Goal: Transaction & Acquisition: Purchase product/service

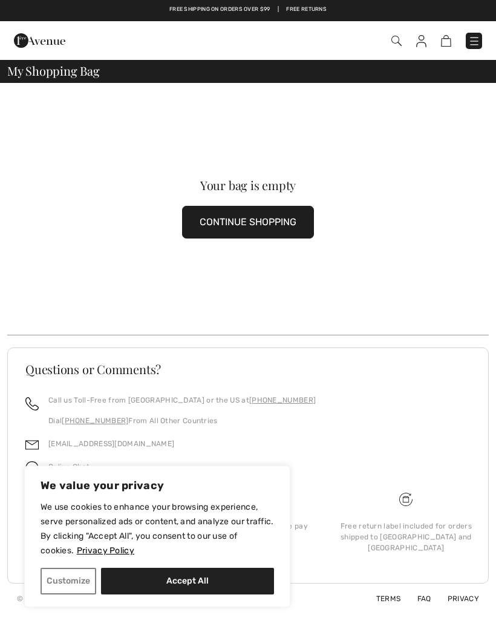
click at [262, 225] on button "CONTINUE SHOPPING" at bounding box center [248, 222] width 132 height 33
click at [250, 222] on button "CONTINUE SHOPPING" at bounding box center [248, 222] width 132 height 33
click at [254, 219] on button "CONTINUE SHOPPING" at bounding box center [248, 222] width 132 height 33
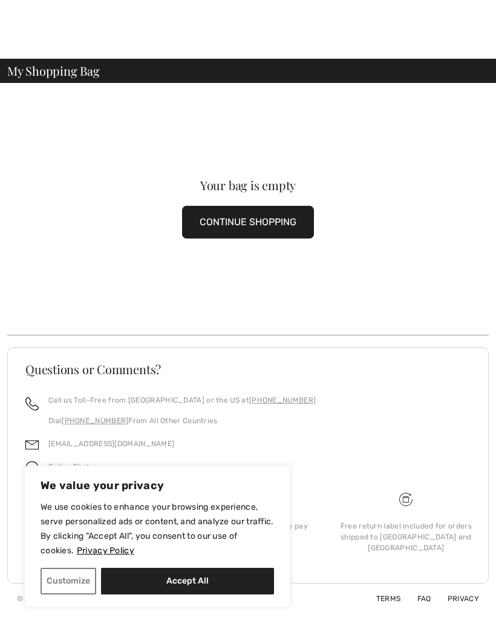
click at [182, 206] on button "CONTINUE SHOPPING" at bounding box center [248, 222] width 132 height 33
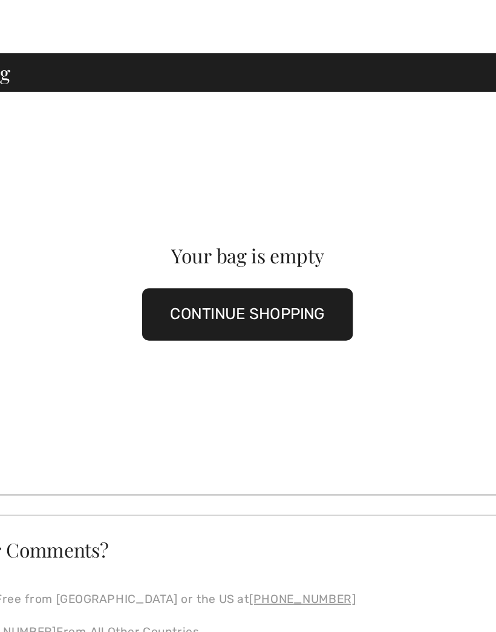
click at [182, 206] on button "CONTINUE SHOPPING" at bounding box center [248, 222] width 132 height 33
click at [182, 213] on button "CONTINUE SHOPPING" at bounding box center [248, 222] width 132 height 33
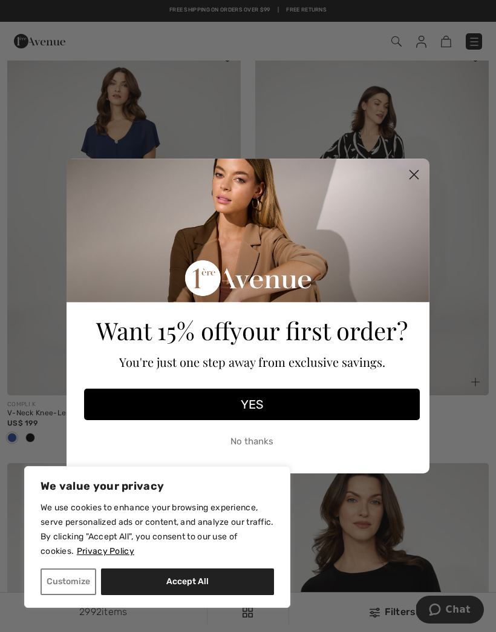
scroll to position [104, 0]
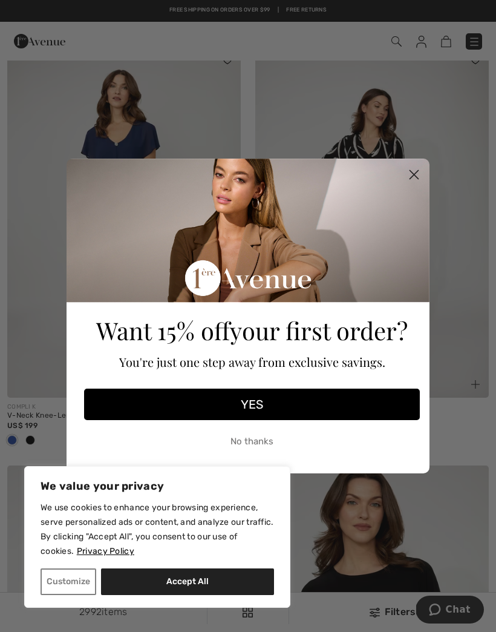
click at [409, 175] on circle "Close dialog" at bounding box center [414, 175] width 20 height 20
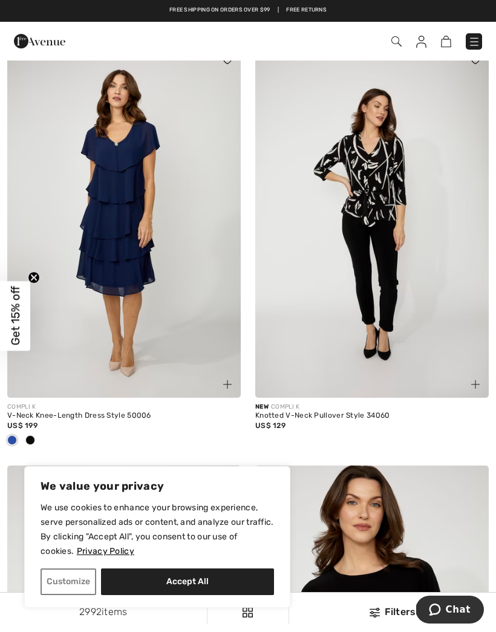
click at [390, 50] on div "Checkout" at bounding box center [350, 41] width 284 height 25
click at [400, 36] on img at bounding box center [397, 41] width 10 height 10
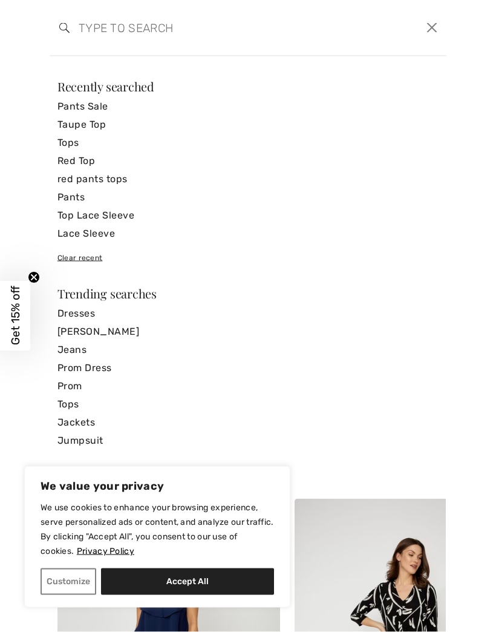
scroll to position [0, 0]
click at [102, 22] on input "search" at bounding box center [206, 28] width 272 height 36
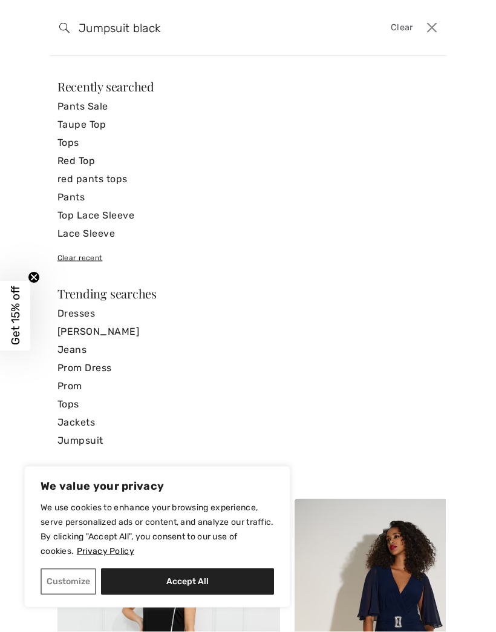
type input "Jumpsuit black"
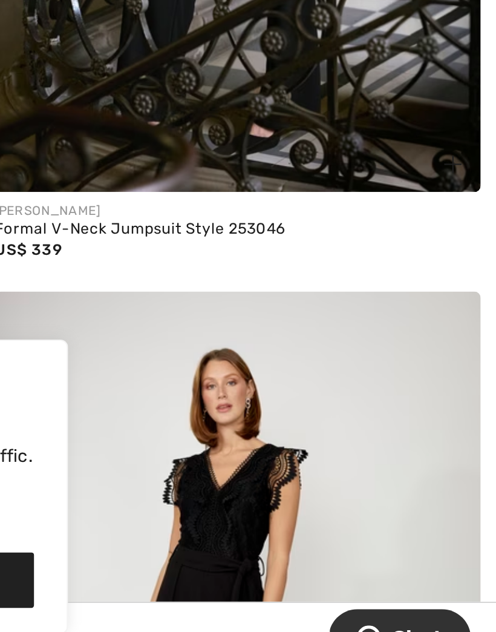
scroll to position [1291, 0]
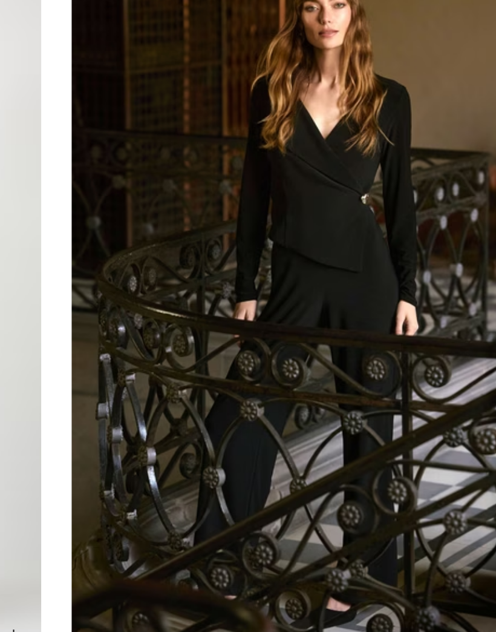
click at [255, 107] on img at bounding box center [372, 220] width 234 height 351
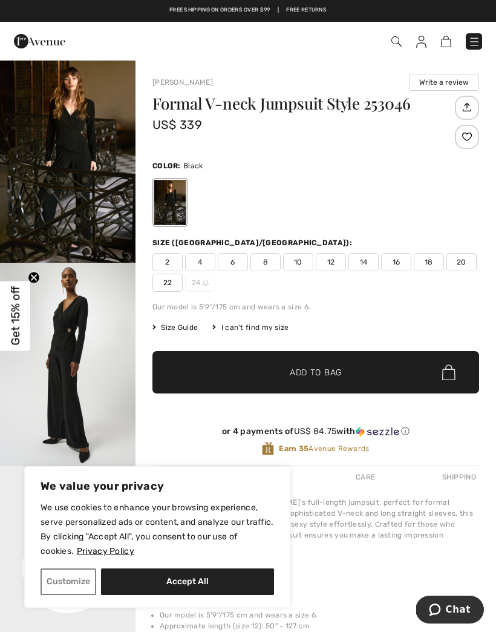
click at [70, 358] on img "2 / 5" at bounding box center [68, 364] width 136 height 203
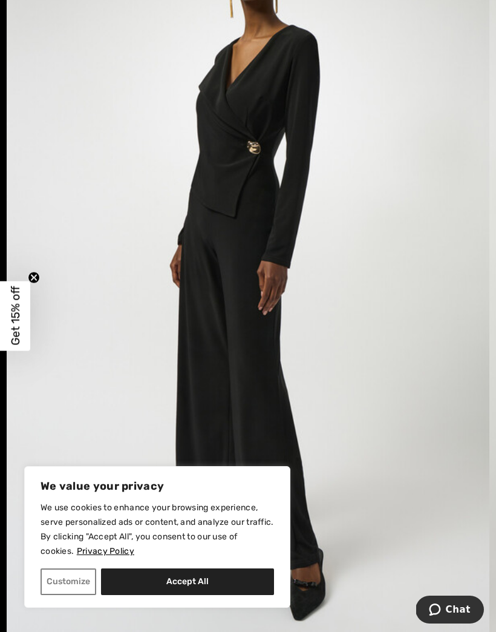
click at [18, 317] on span "Get 15% off" at bounding box center [15, 315] width 14 height 59
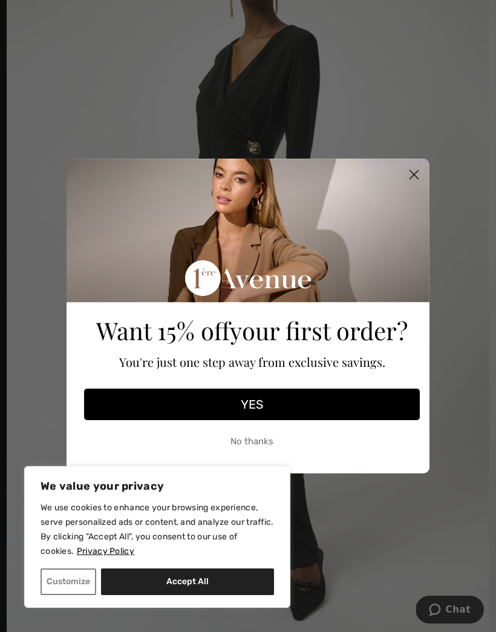
click at [417, 165] on circle "Close dialog" at bounding box center [414, 175] width 20 height 20
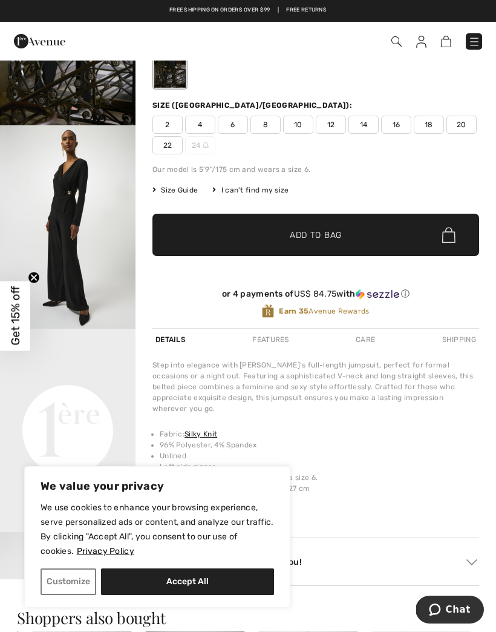
scroll to position [139, 0]
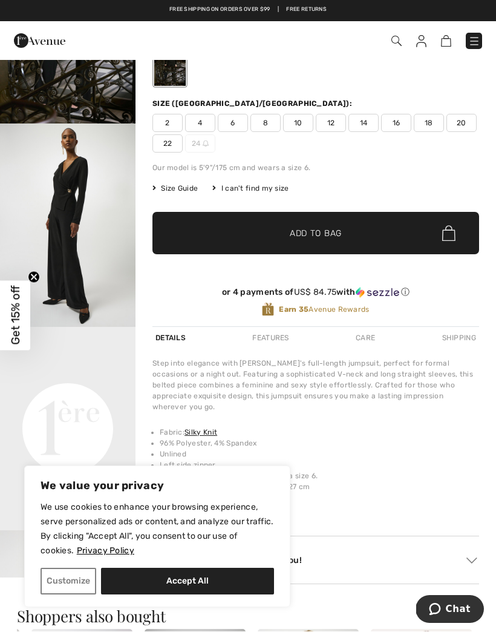
click at [492, 240] on div "Joseph Ribkoff Write a review Formal V-neck Jumpsuit Style 253046 US$ 339 Color…" at bounding box center [316, 259] width 361 height 676
click at [493, 245] on div "Joseph Ribkoff Write a review Formal V-neck Jumpsuit Style 253046 US$ 339 Color…" at bounding box center [316, 259] width 361 height 676
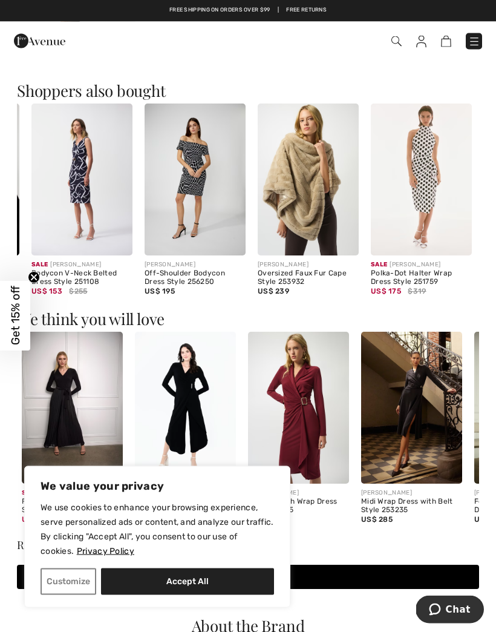
scroll to position [665, 0]
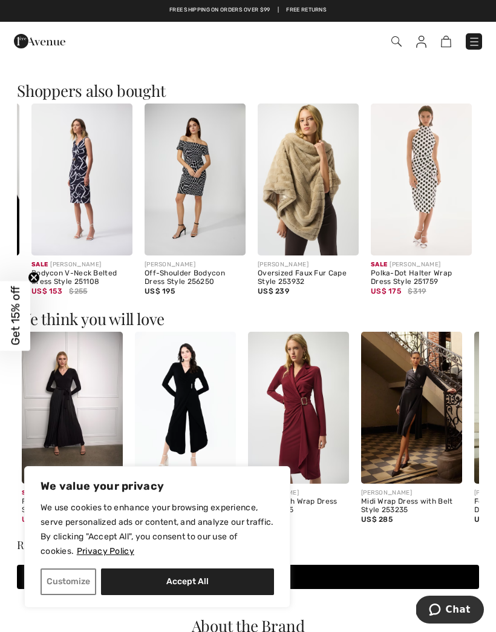
click at [222, 584] on button "Accept All" at bounding box center [187, 581] width 173 height 27
checkbox input "true"
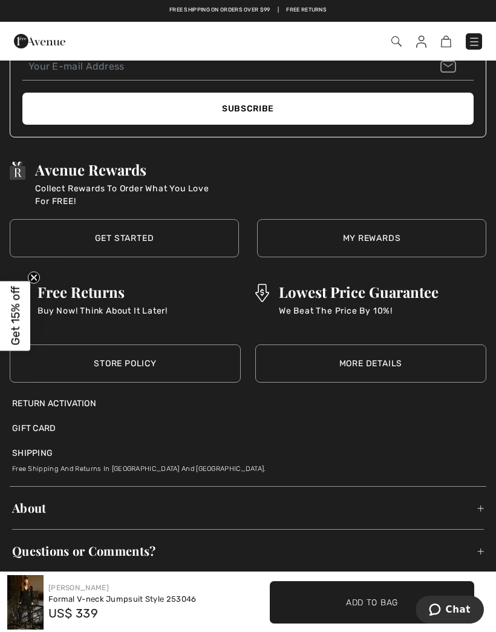
scroll to position [1639, 0]
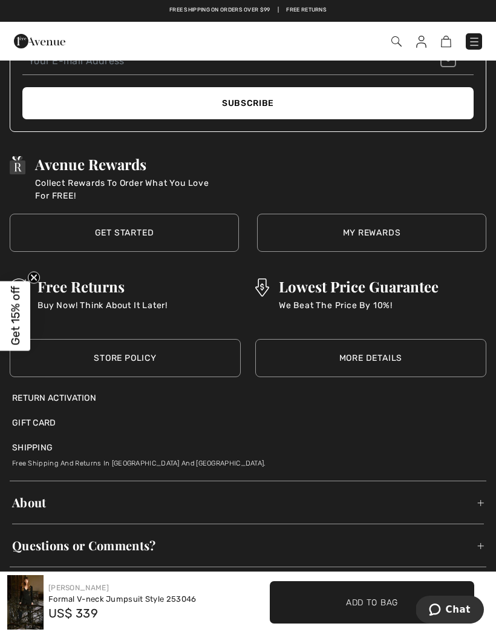
click at [367, 217] on link "My Rewards" at bounding box center [371, 233] width 229 height 38
